Goal: Information Seeking & Learning: Learn about a topic

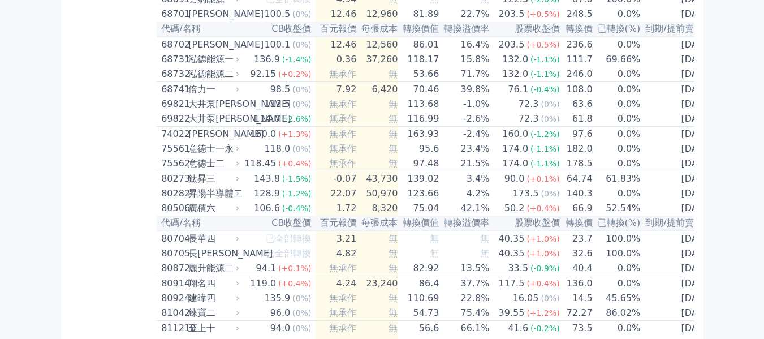
scroll to position [5578, 0]
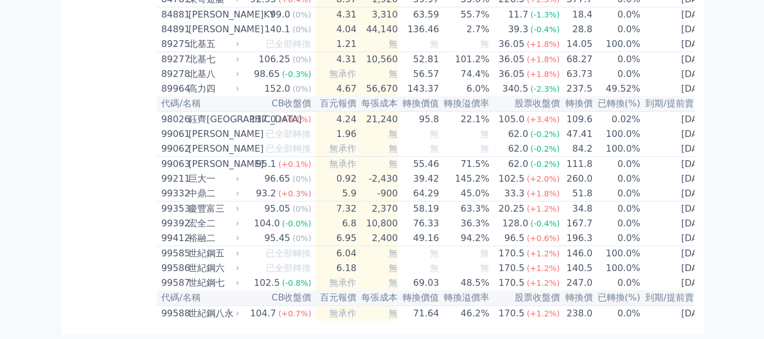
scroll to position [6539, 0]
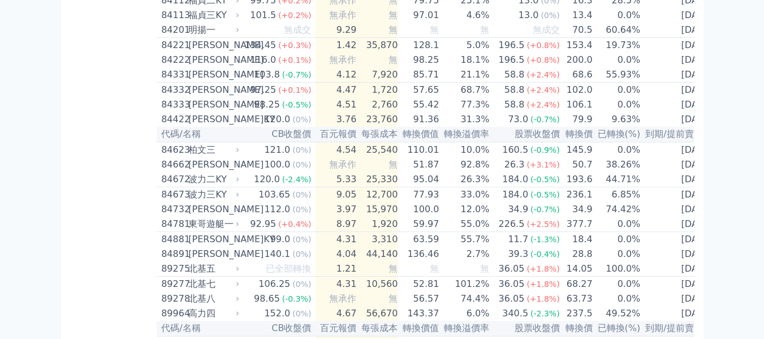
scroll to position [6708, 0]
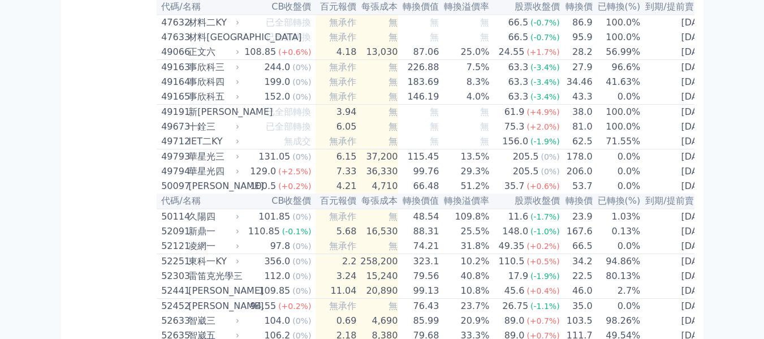
scroll to position [3561, 0]
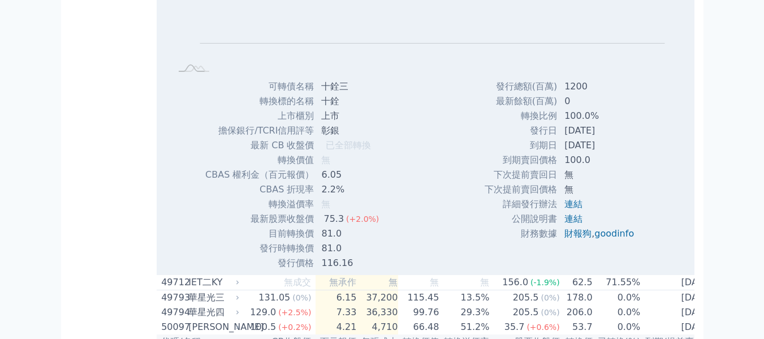
scroll to position [3674, 0]
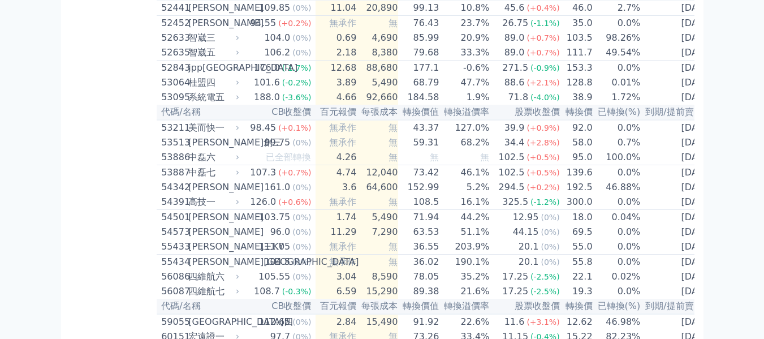
scroll to position [3730, 0]
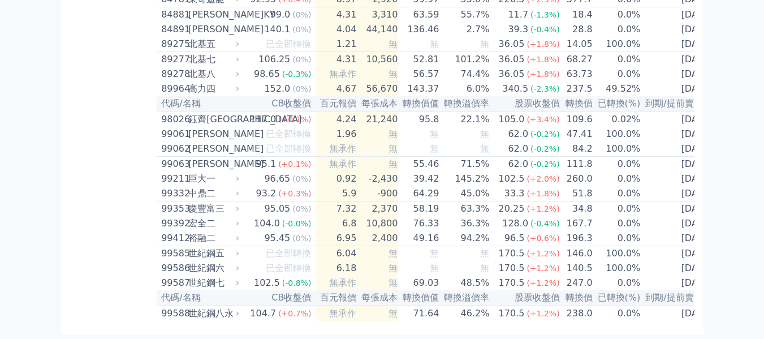
scroll to position [6303, 0]
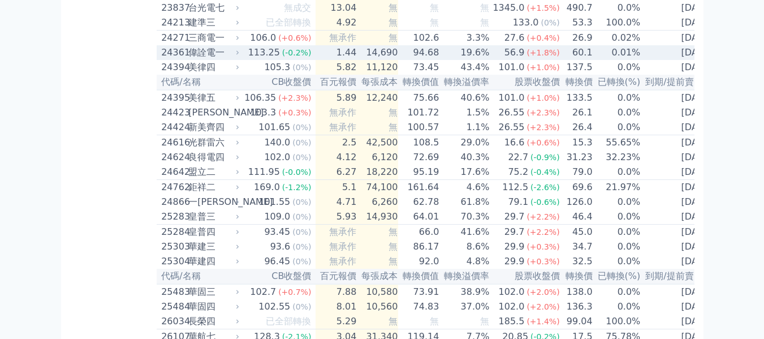
scroll to position [933, 0]
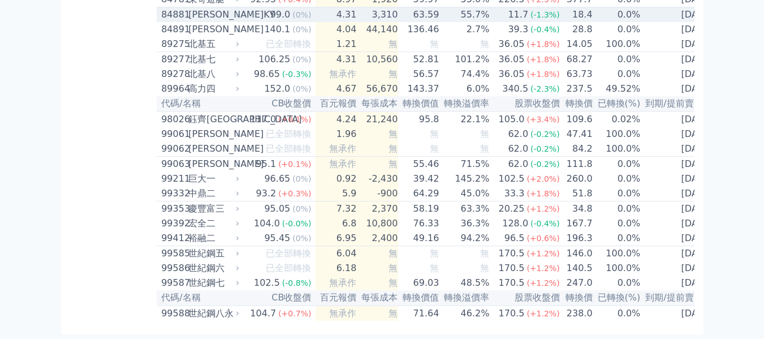
scroll to position [7066, 0]
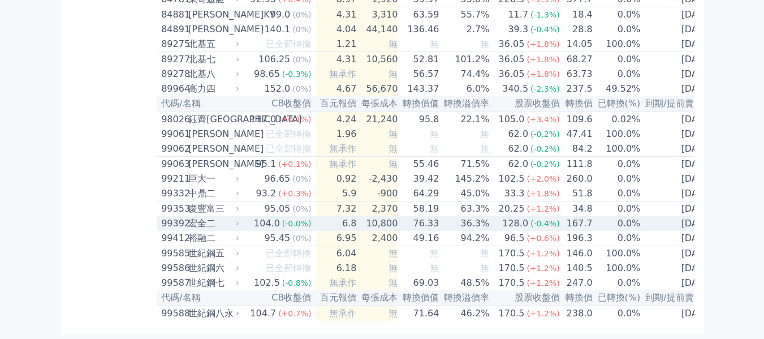
click at [218, 216] on div "宏全二" at bounding box center [212, 223] width 49 height 14
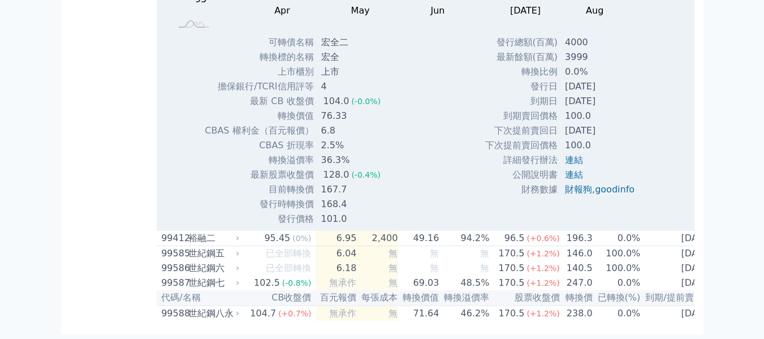
scroll to position [7122, 0]
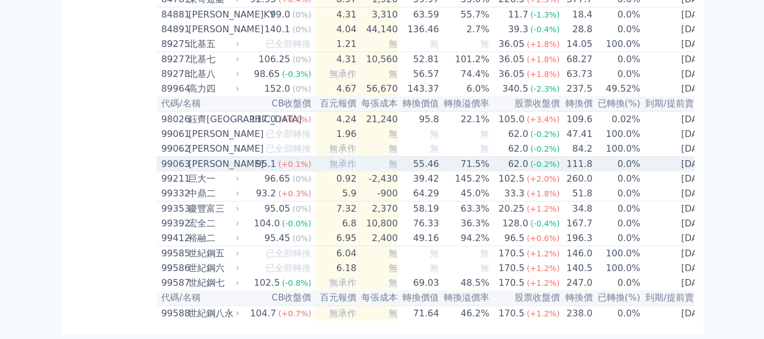
scroll to position [7066, 0]
